Goal: Go to known website: Go to known website

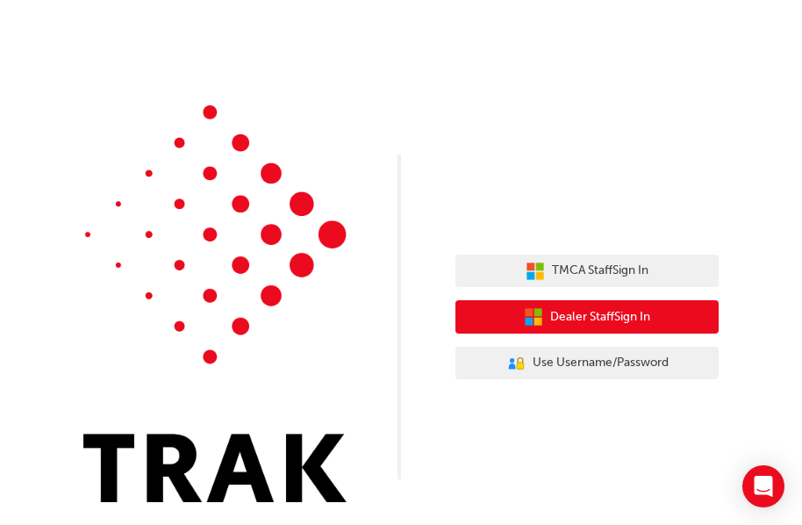
click at [587, 318] on span "Dealer Staff Sign In" at bounding box center [601, 317] width 100 height 20
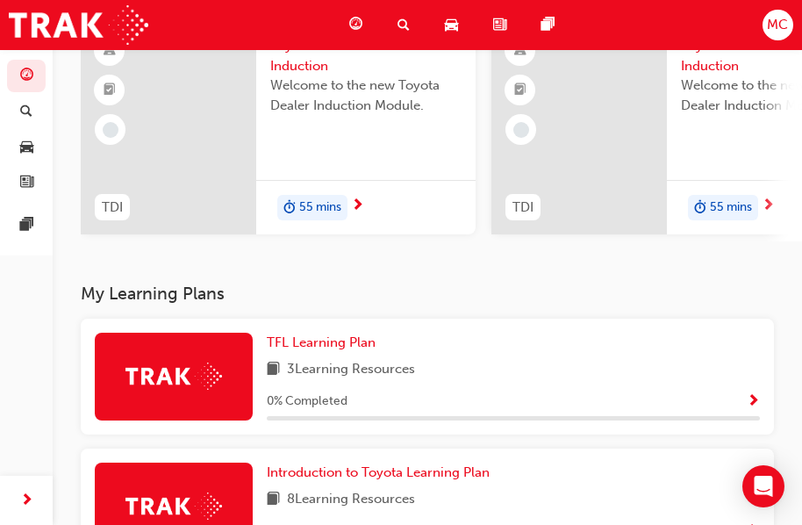
scroll to position [262, 0]
